Goal: Information Seeking & Learning: Learn about a topic

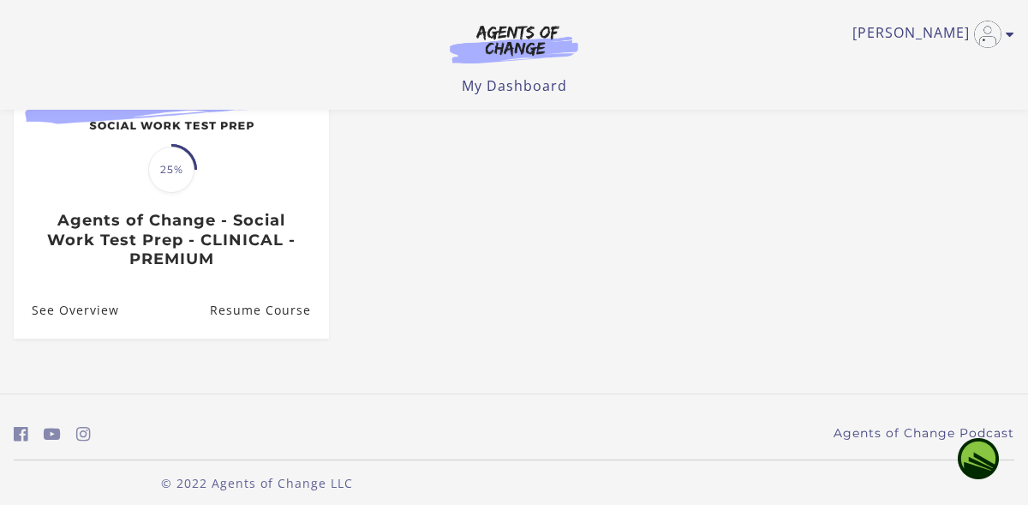
scroll to position [266, 0]
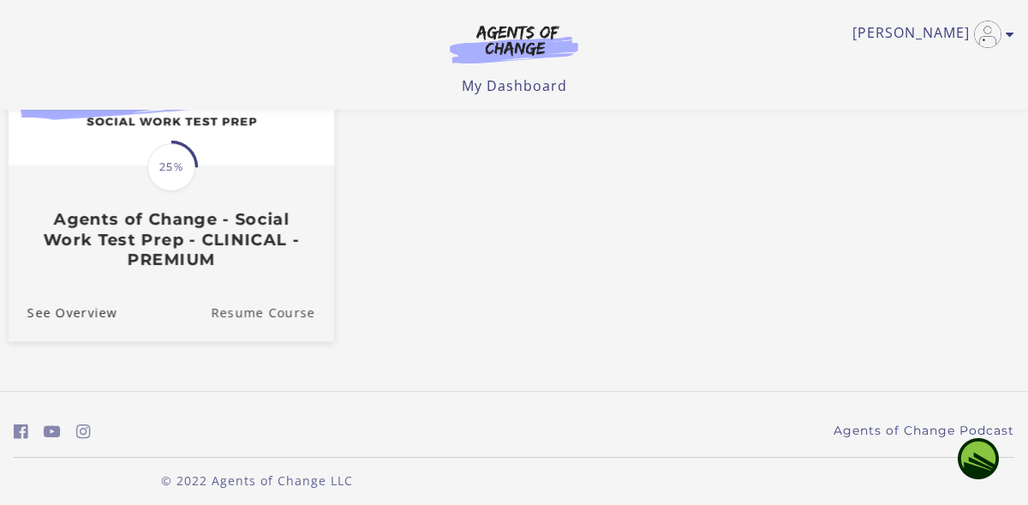
click at [260, 314] on link "Resume Course" at bounding box center [272, 312] width 123 height 57
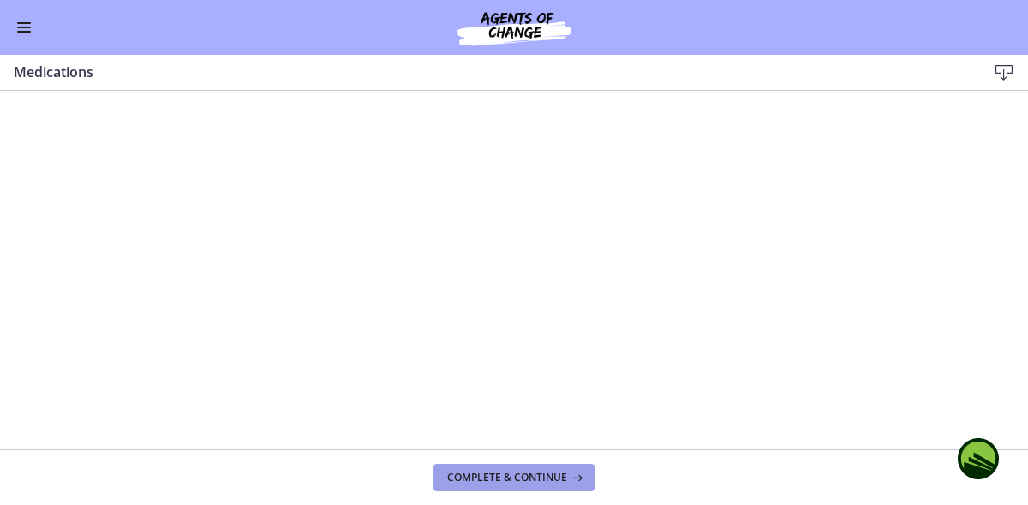
click at [475, 481] on span "Complete & continue" at bounding box center [507, 477] width 120 height 14
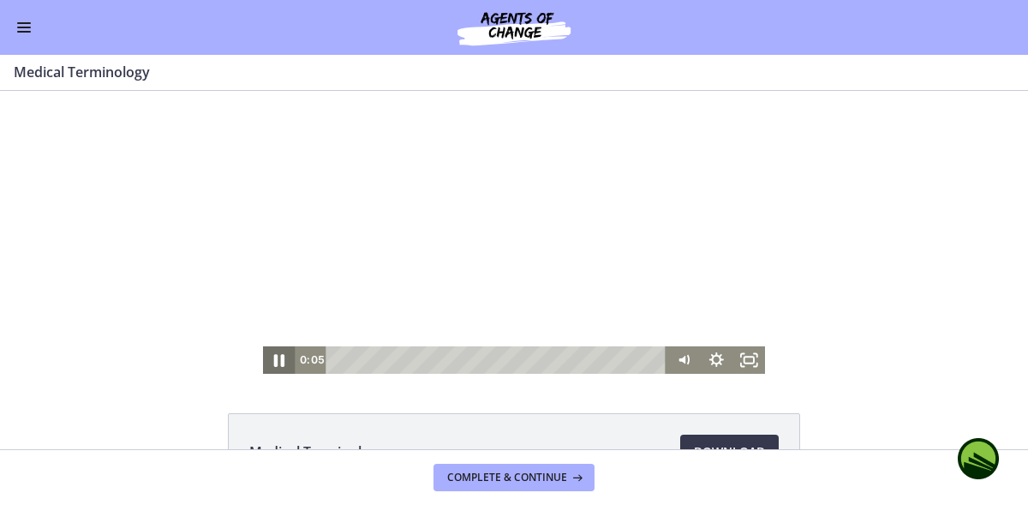
click at [277, 359] on icon "Pause" at bounding box center [279, 360] width 10 height 13
click at [277, 359] on icon "Play Video" at bounding box center [281, 360] width 10 height 14
click at [748, 355] on icon "Fullscreen" at bounding box center [748, 359] width 33 height 27
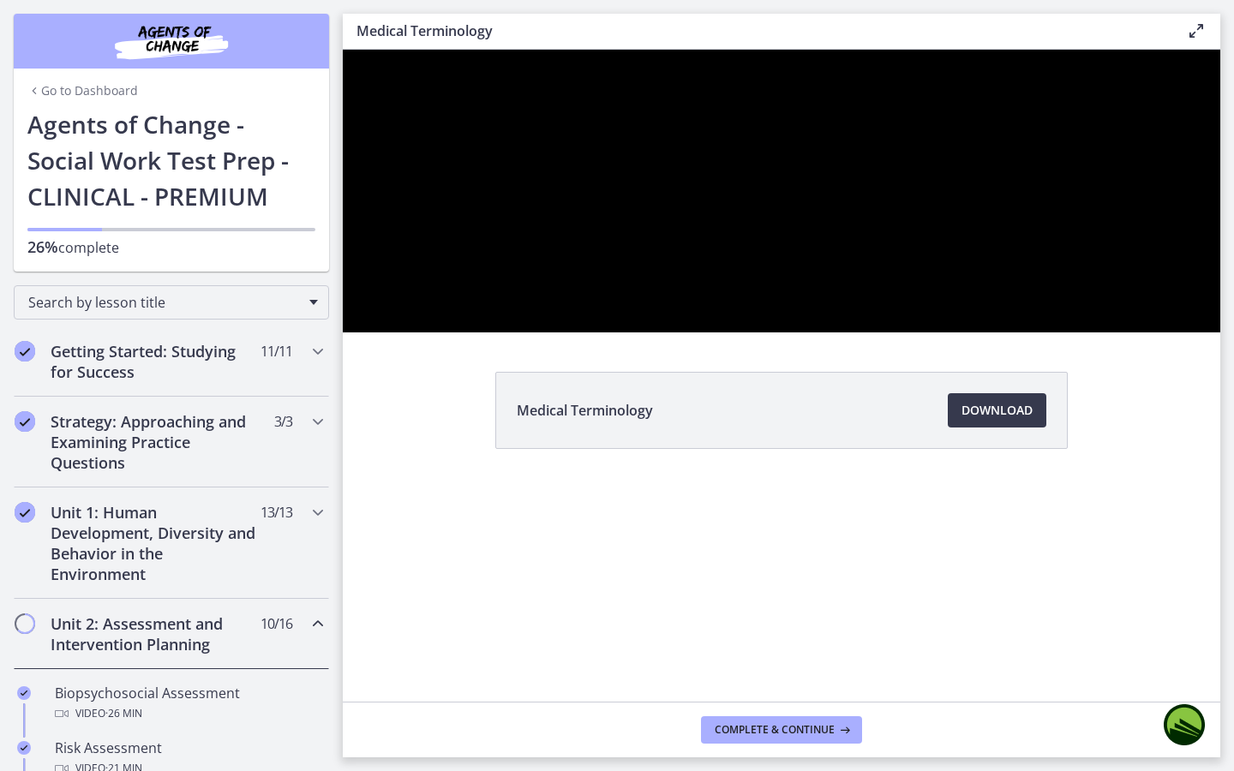
click at [1027, 332] on div at bounding box center [781, 191] width 877 height 283
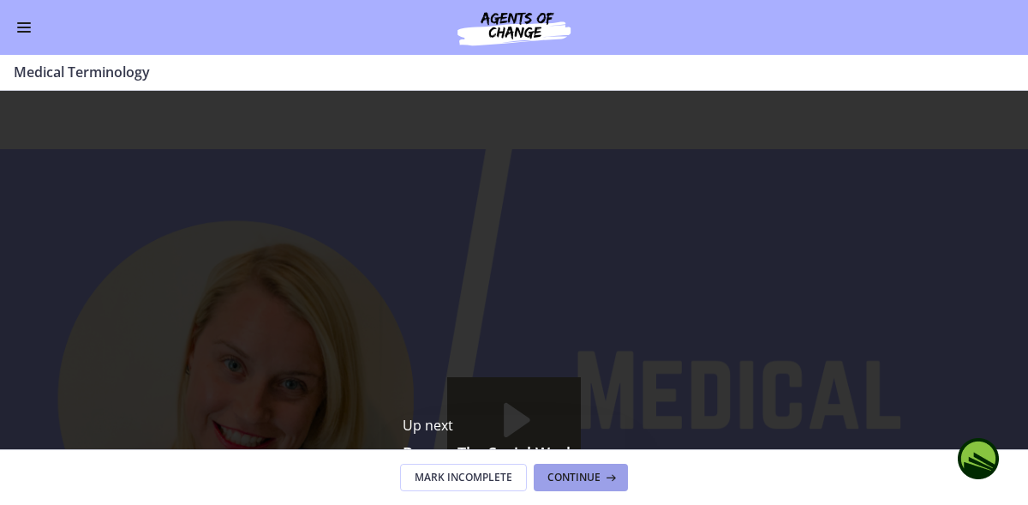
click at [566, 480] on span "Continue" at bounding box center [573, 477] width 53 height 14
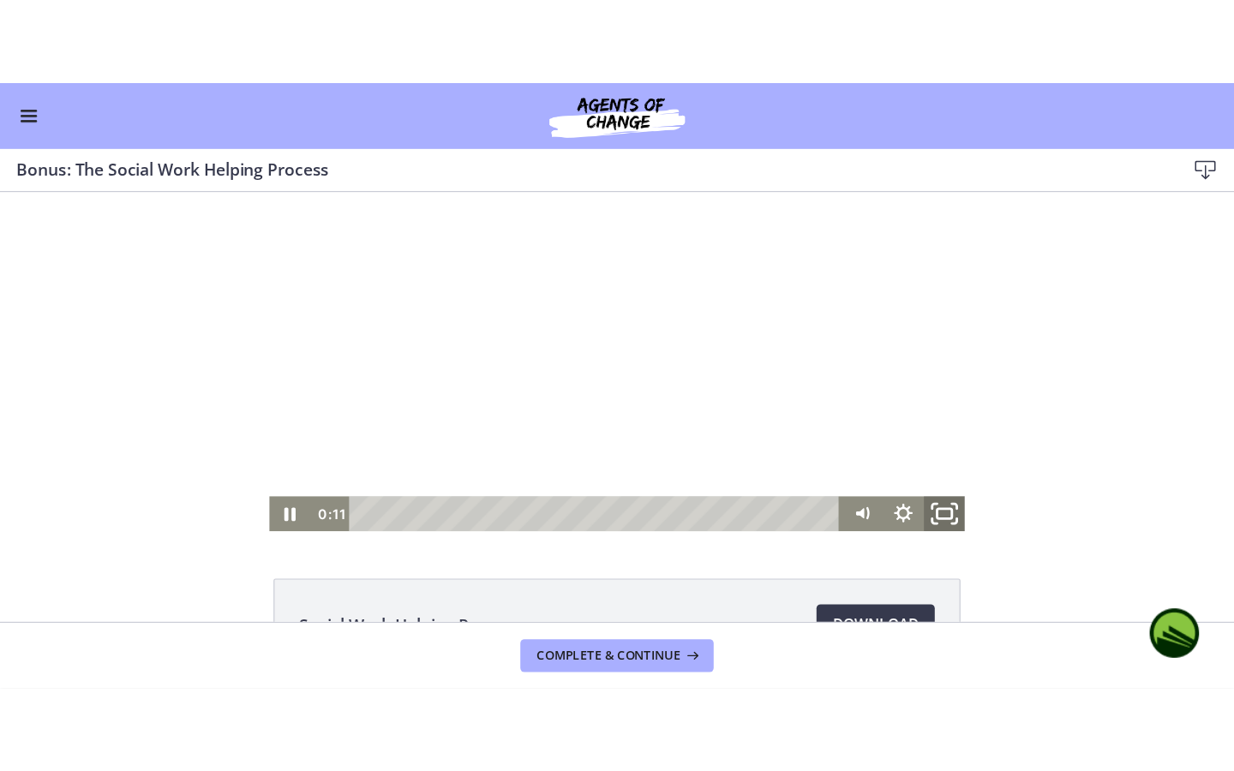
click at [785, 457] on icon "Fullscreen" at bounding box center [786, 459] width 41 height 35
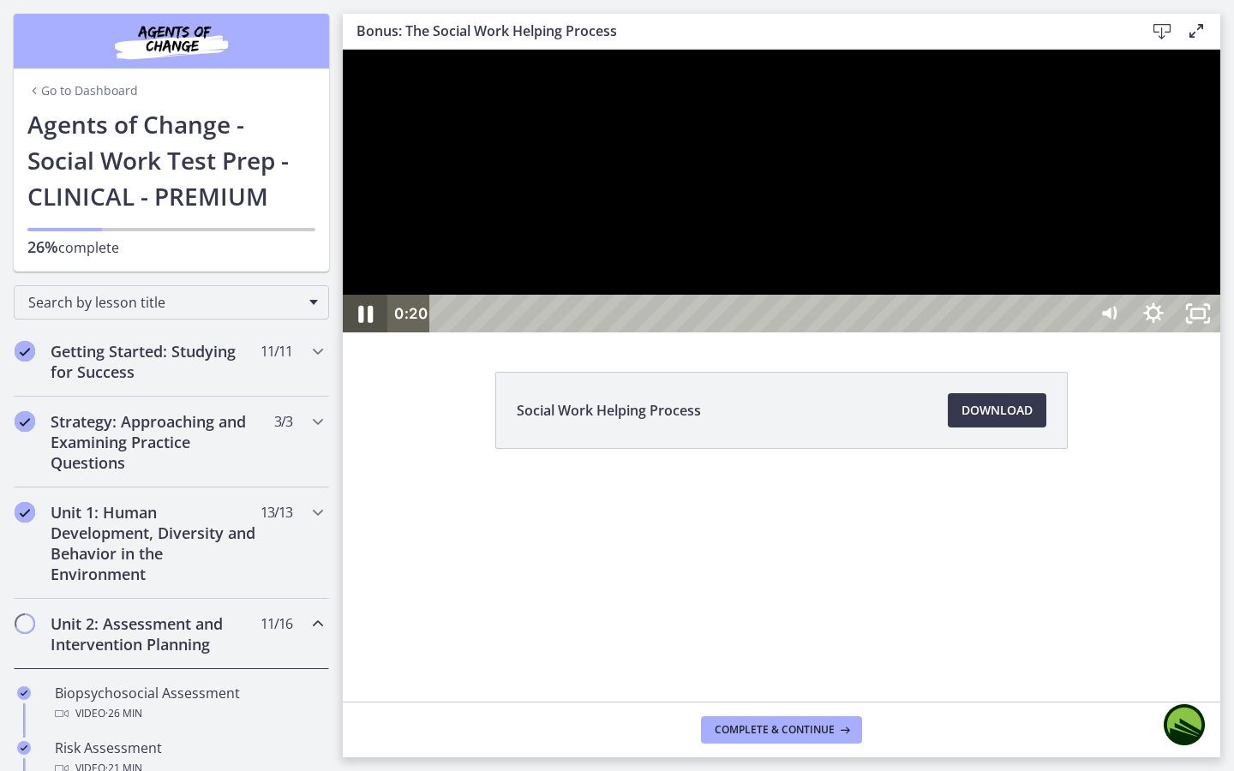
click at [362, 323] on icon "Pause" at bounding box center [365, 314] width 15 height 17
